Goal: Complete application form

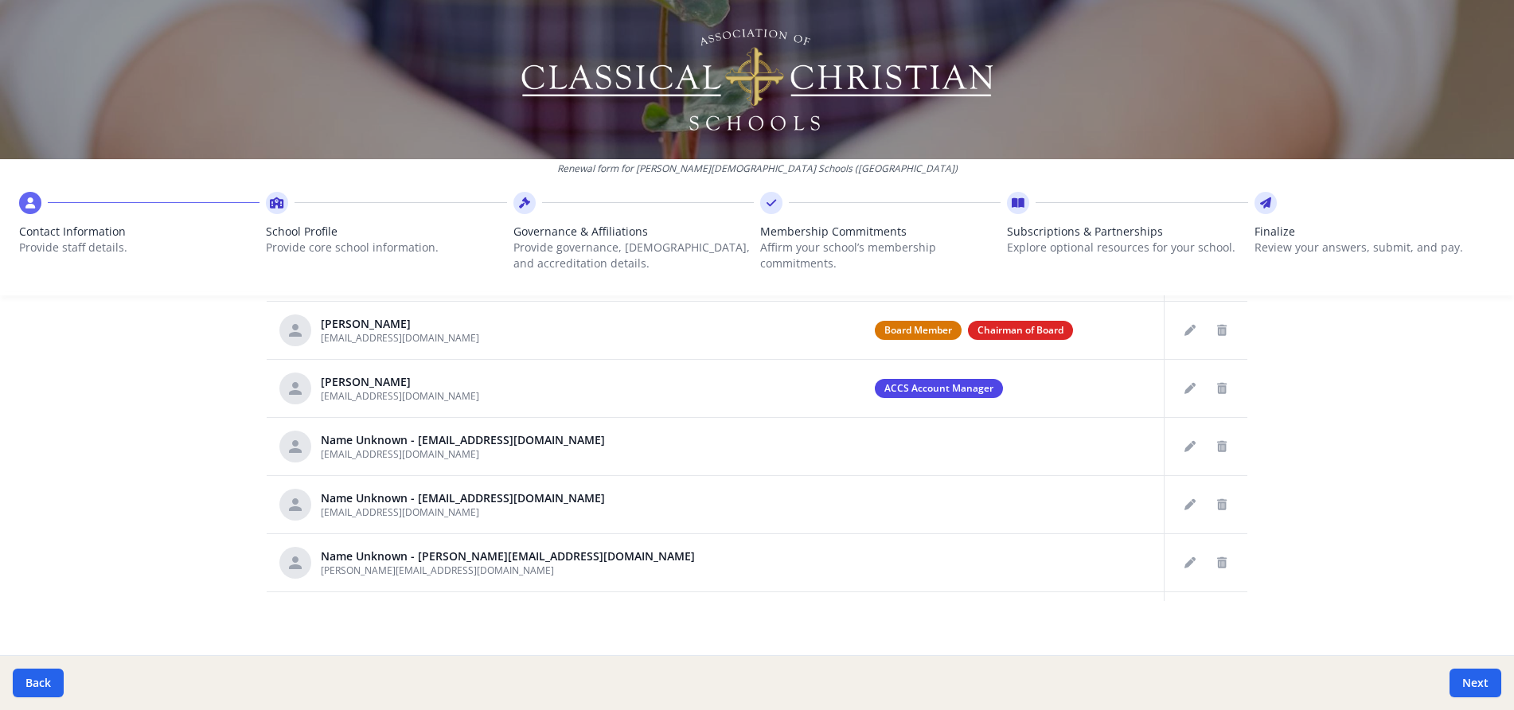
scroll to position [845, 0]
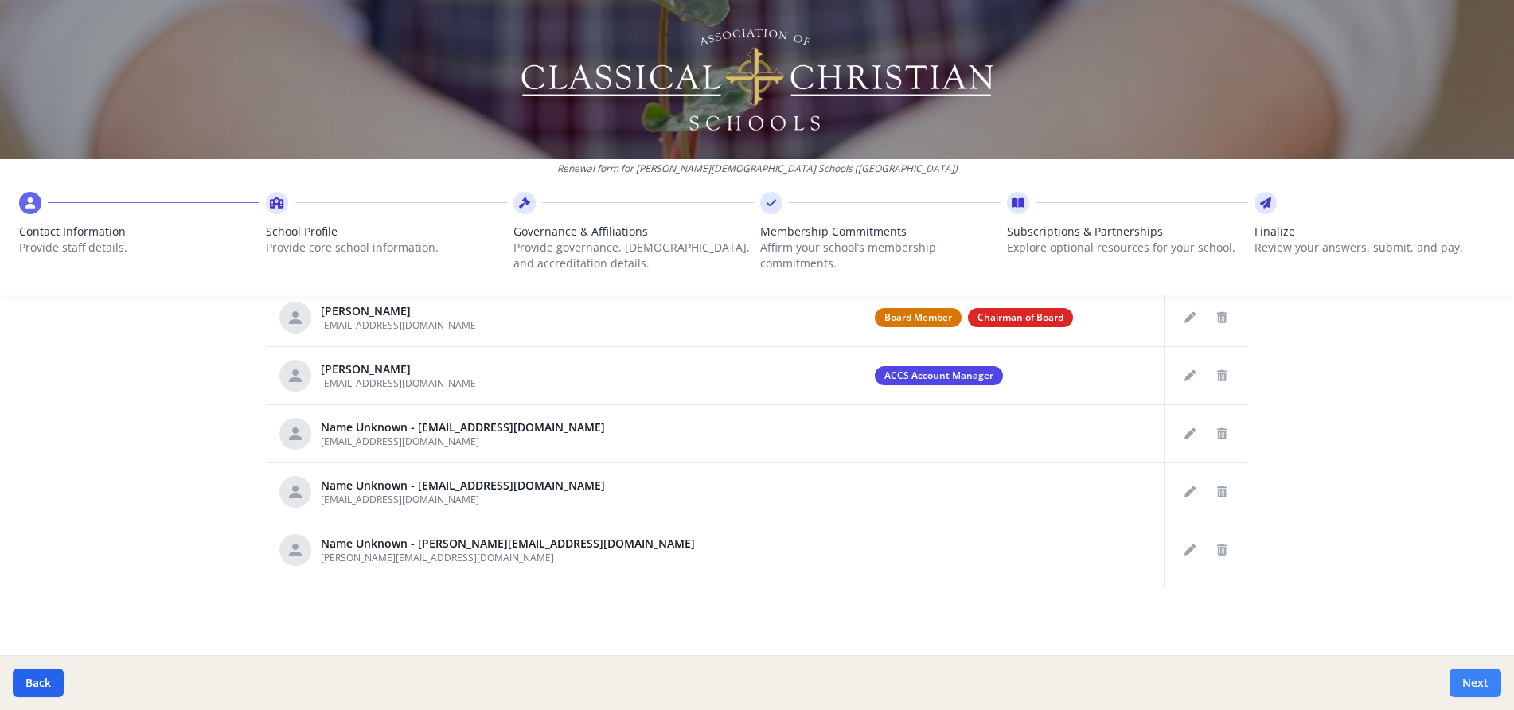
click at [1484, 683] on button "Next" at bounding box center [1475, 682] width 52 height 29
type input "[PHONE_NUMBER]"
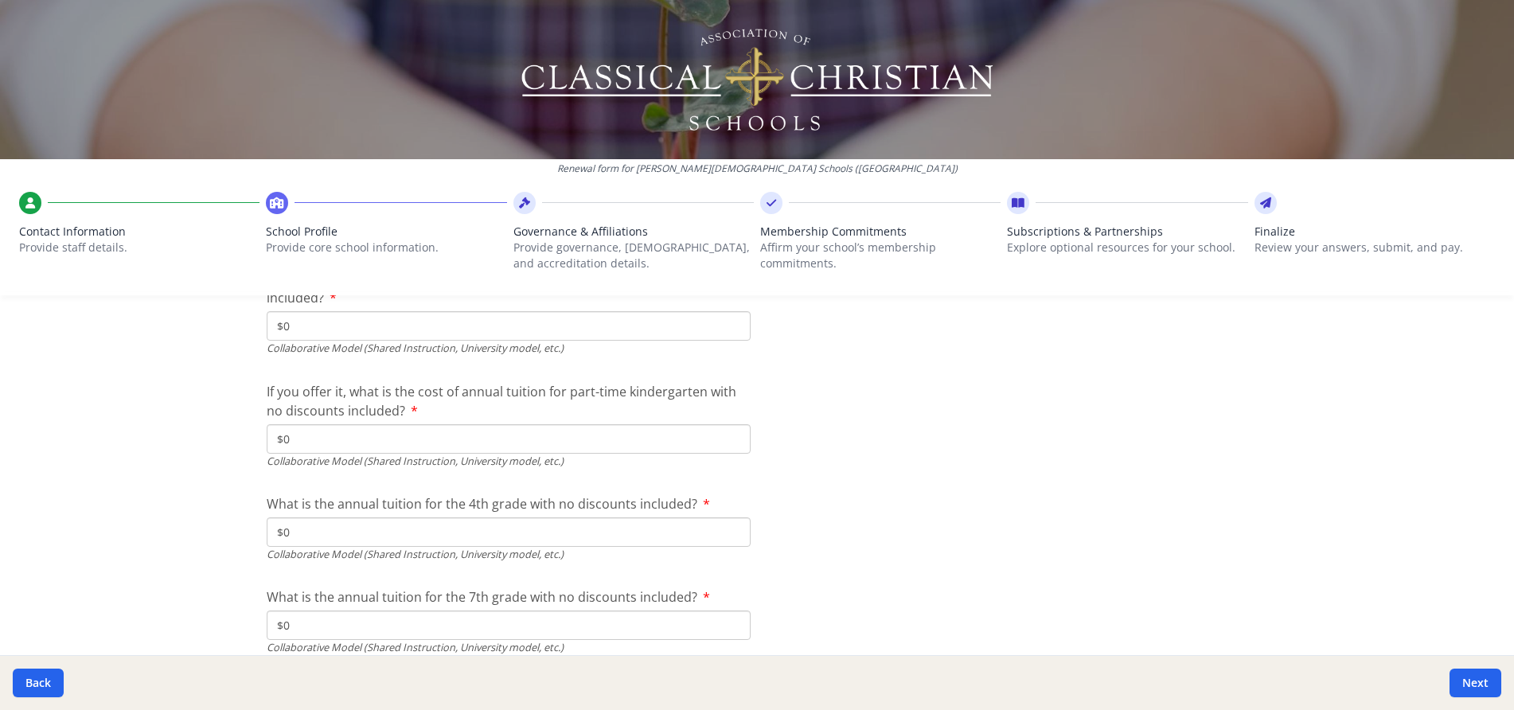
scroll to position [4911, 0]
